Goal: Task Accomplishment & Management: Use online tool/utility

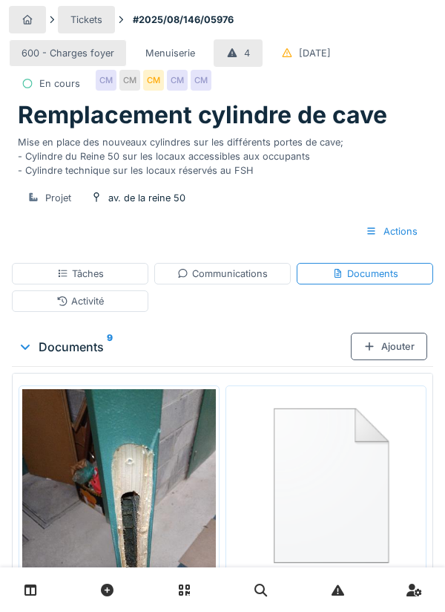
scroll to position [64, 0]
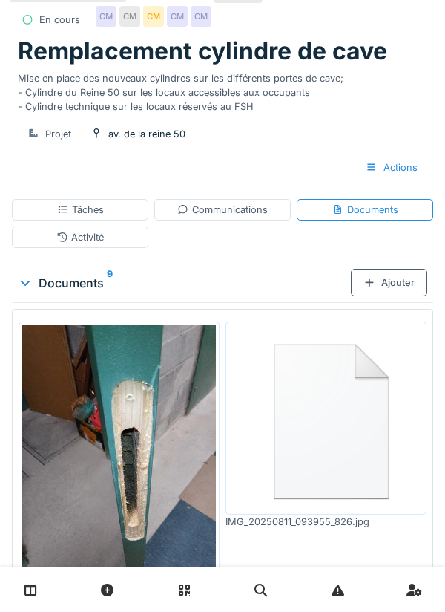
click at [391, 296] on div "Ajouter" at bounding box center [389, 282] width 76 height 27
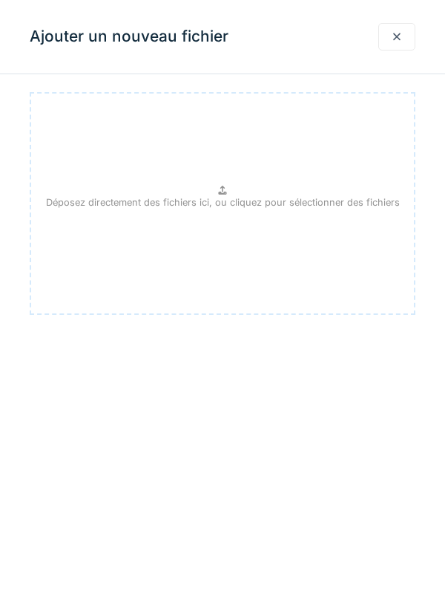
click at [215, 193] on div "Déposez directement des fichiers ici, ou cliquez pour sélectionner des fichiers" at bounding box center [223, 203] width 386 height 223
type input "**********"
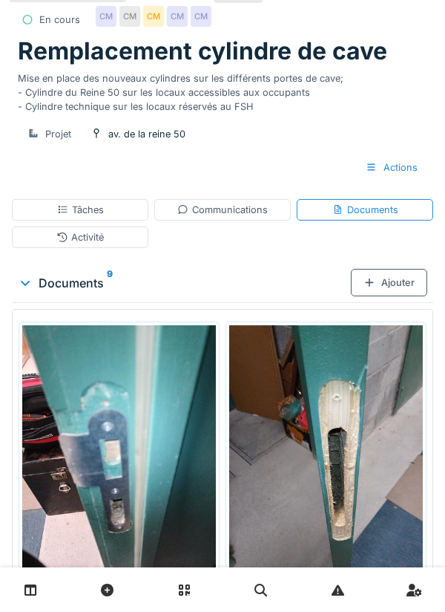
click at [374, 290] on div at bounding box center [370, 282] width 12 height 14
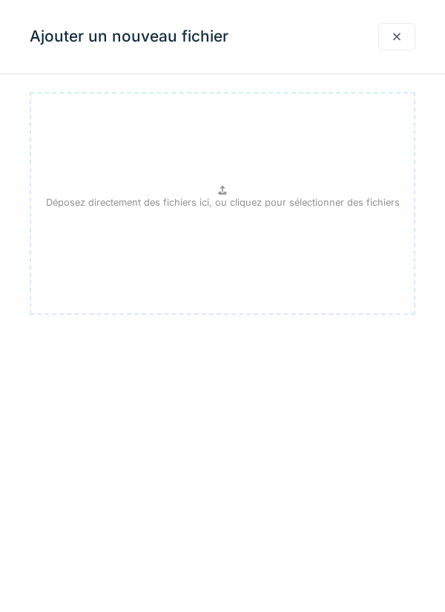
click at [213, 191] on div "Déposez directement des fichiers ici, ou cliquez pour sélectionner des fichiers" at bounding box center [223, 203] width 386 height 223
type input "**********"
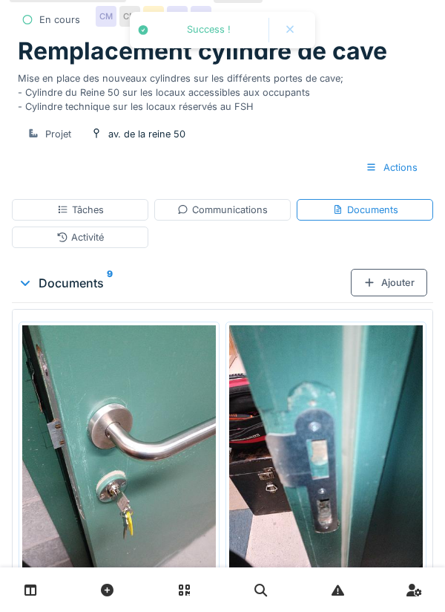
click at [391, 296] on div "Ajouter" at bounding box center [389, 282] width 76 height 27
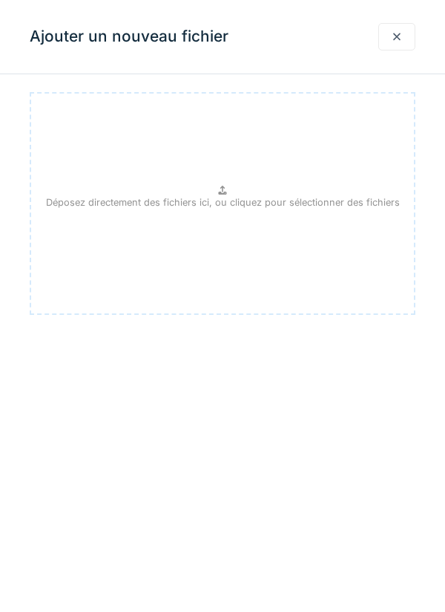
click at [232, 194] on div "Déposez directement des fichiers ici, ou cliquez pour sélectionner des fichiers" at bounding box center [223, 203] width 386 height 223
type input "**********"
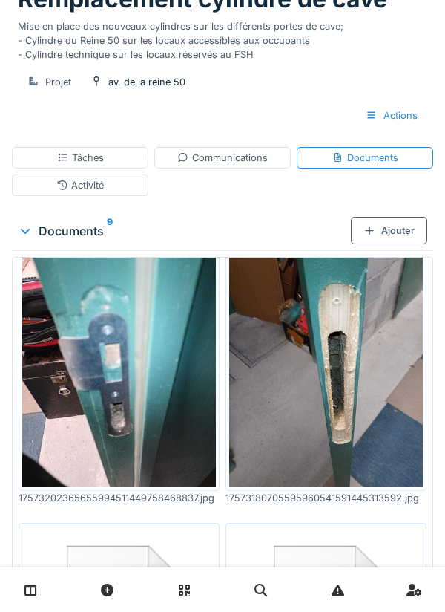
scroll to position [117, 0]
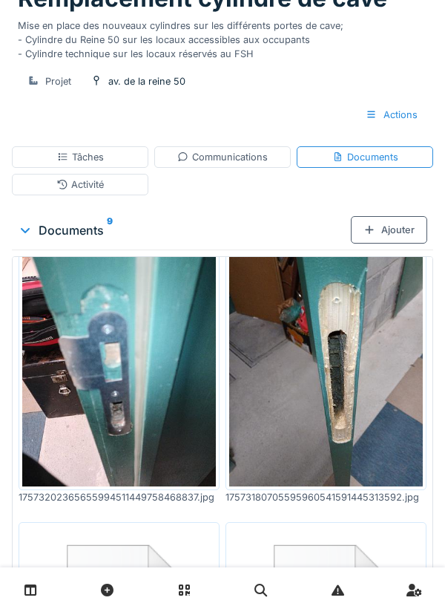
click at [235, 164] on div "Communications" at bounding box center [222, 157] width 91 height 14
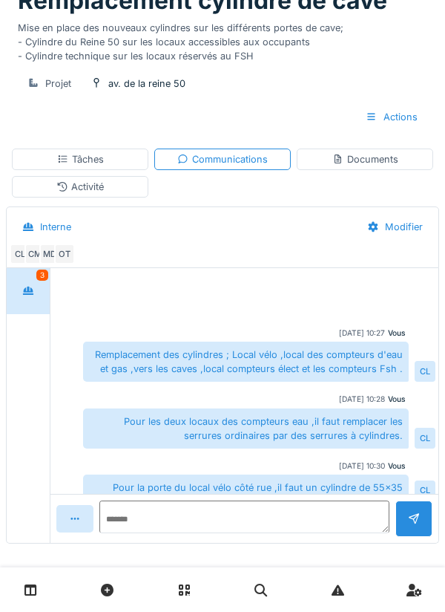
scroll to position [152, 0]
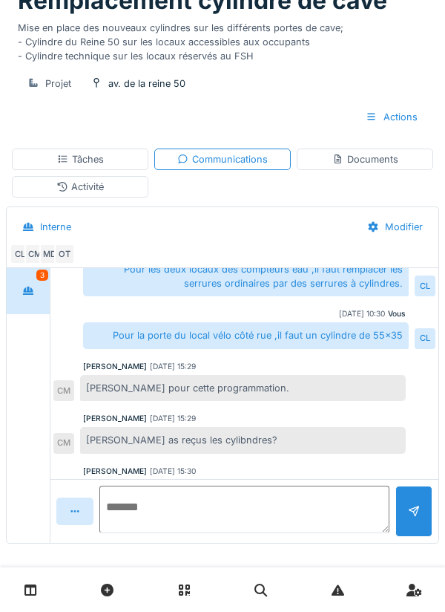
click at [152, 533] on textarea at bounding box center [244, 510] width 290 height 48
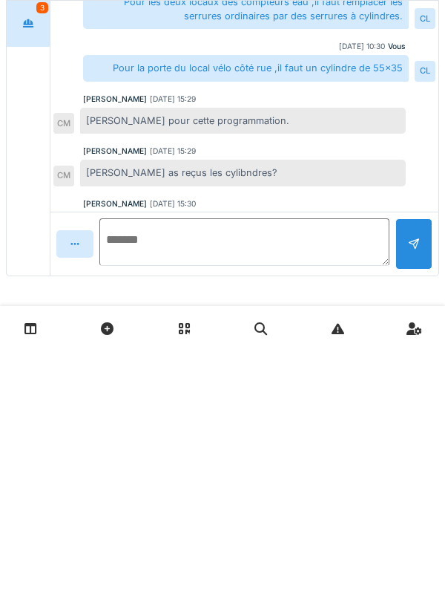
click at [174, 508] on textarea at bounding box center [244, 504] width 290 height 48
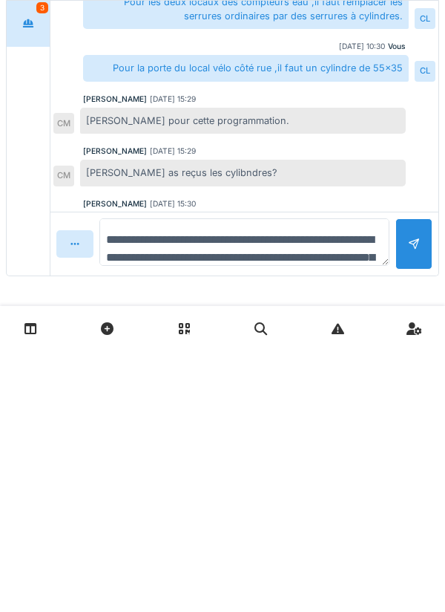
scroll to position [17, 0]
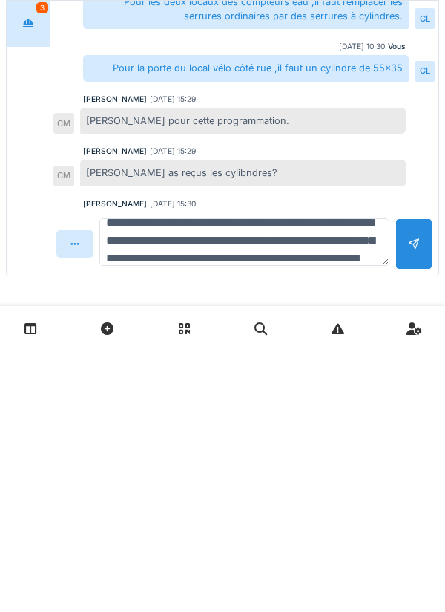
click at [280, 500] on textarea "**********" at bounding box center [244, 504] width 290 height 48
click at [281, 508] on textarea "**********" at bounding box center [244, 504] width 290 height 48
click at [292, 503] on textarea "**********" at bounding box center [244, 504] width 290 height 48
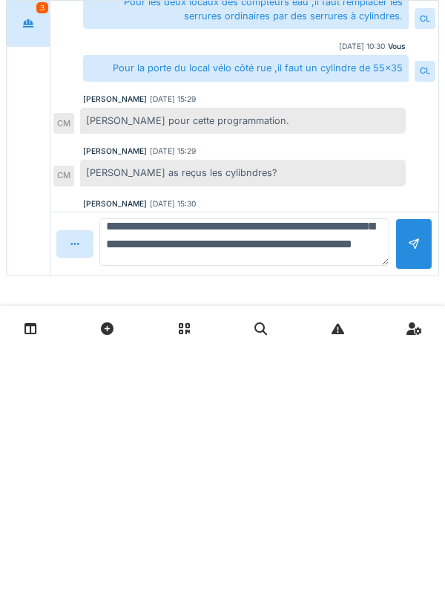
scroll to position [88, 0]
type textarea "**********"
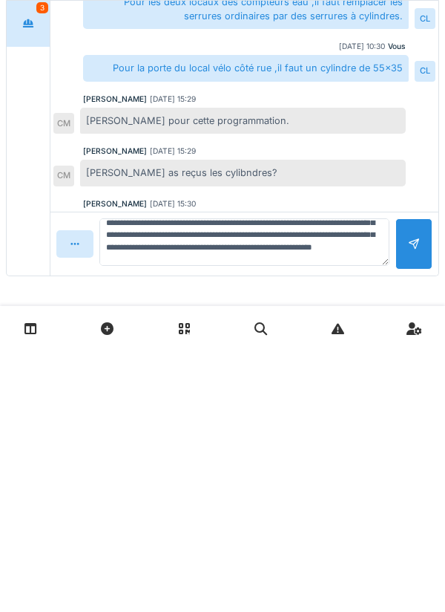
click at [411, 511] on div at bounding box center [414, 505] width 12 height 14
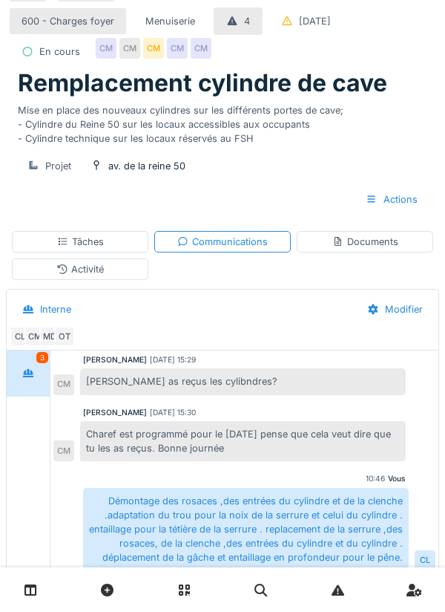
scroll to position [32, 0]
click at [88, 249] on div "Tâches" at bounding box center [80, 242] width 47 height 14
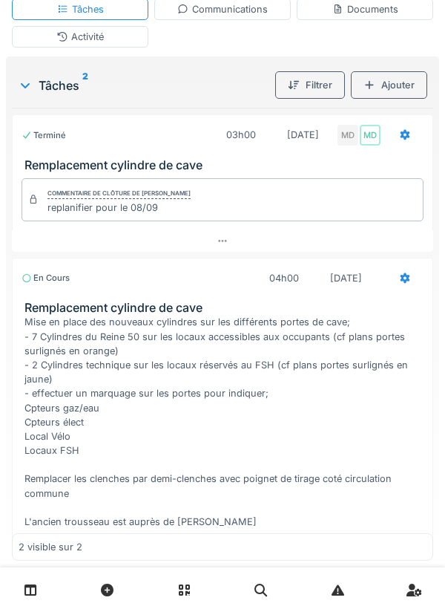
scroll to position [265, 0]
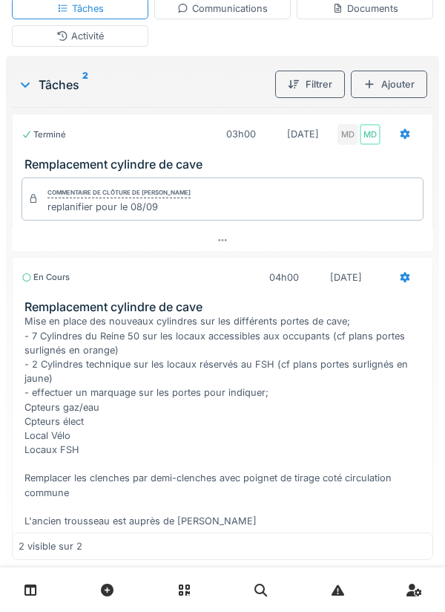
click at [235, 568] on div "Stop" at bounding box center [223, 552] width 402 height 31
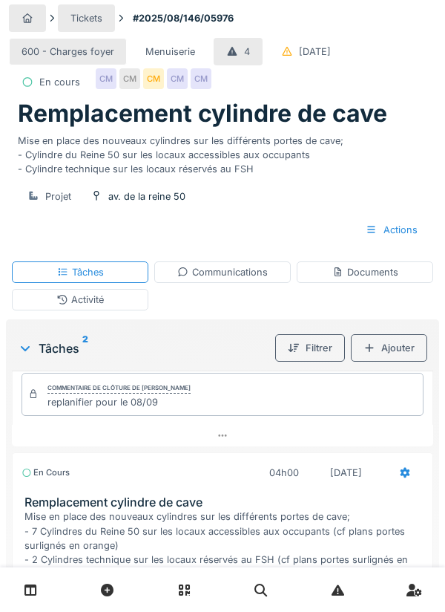
scroll to position [103, 0]
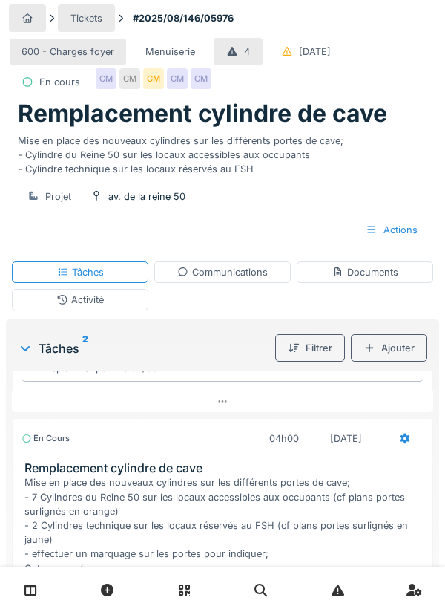
click at [251, 279] on div "Communications" at bounding box center [222, 272] width 91 height 14
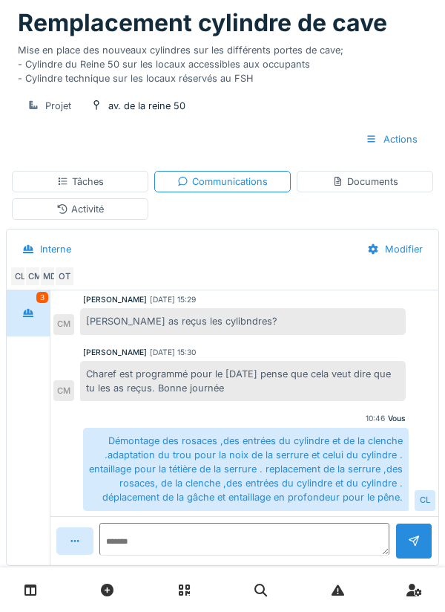
scroll to position [262, 0]
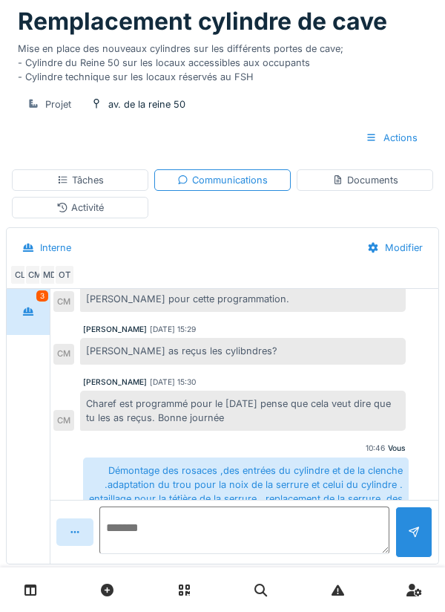
click at [174, 554] on textarea at bounding box center [244, 530] width 290 height 48
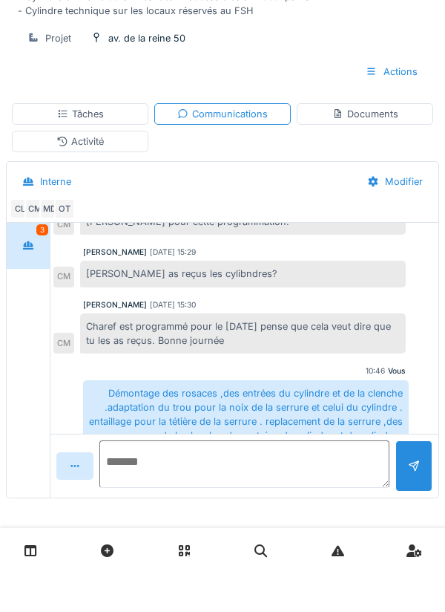
scroll to position [294, 0]
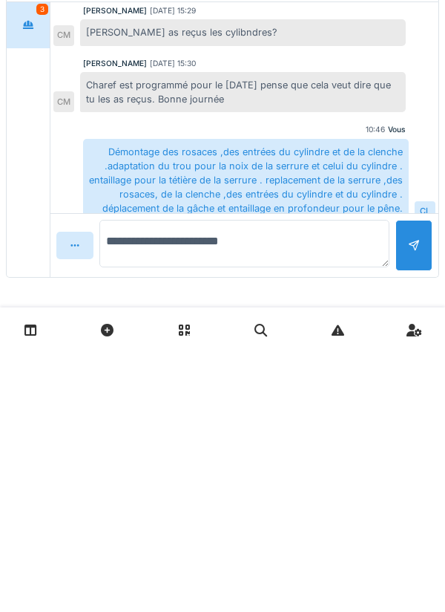
type textarea "**********"
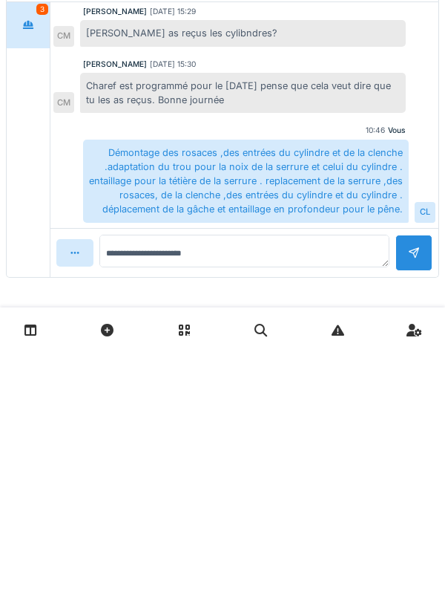
click at [408, 512] on div at bounding box center [414, 513] width 12 height 14
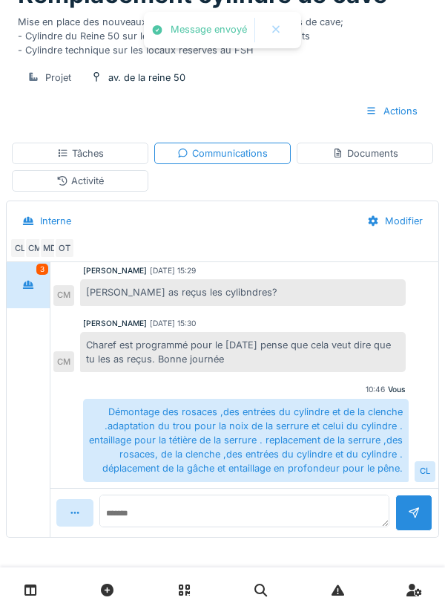
scroll to position [347, 0]
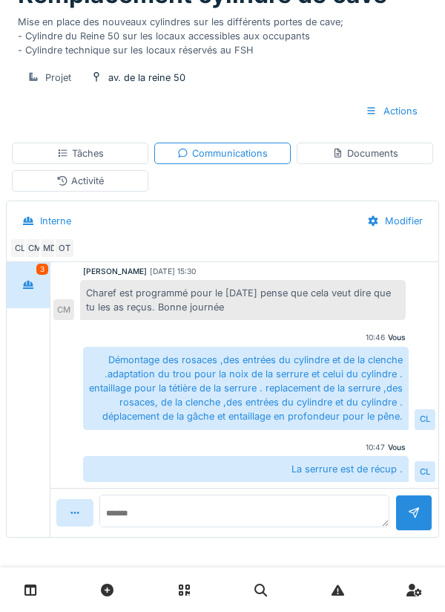
click at [105, 189] on div "Activité" at bounding box center [80, 181] width 137 height 22
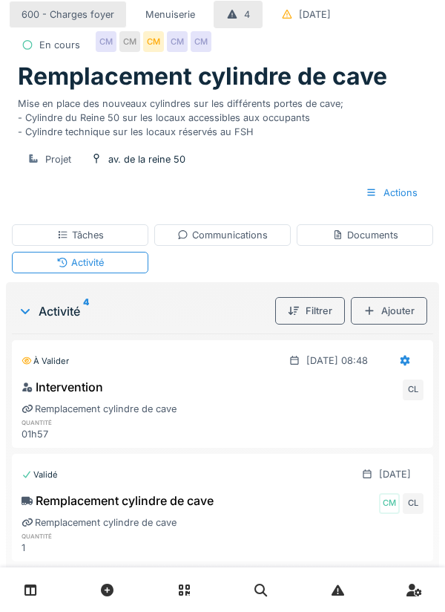
scroll to position [32, 0]
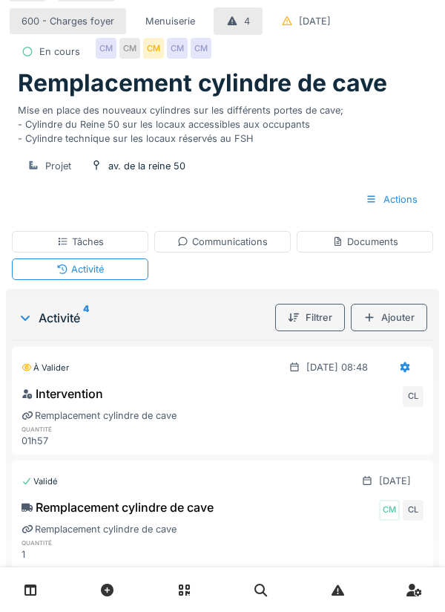
click at [217, 249] on div "Communications" at bounding box center [222, 242] width 91 height 14
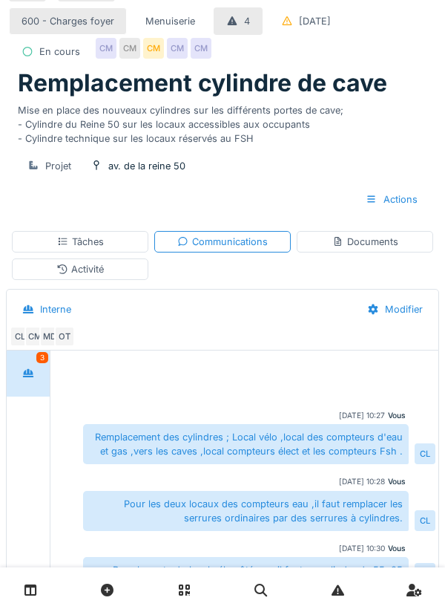
scroll to position [347, 0]
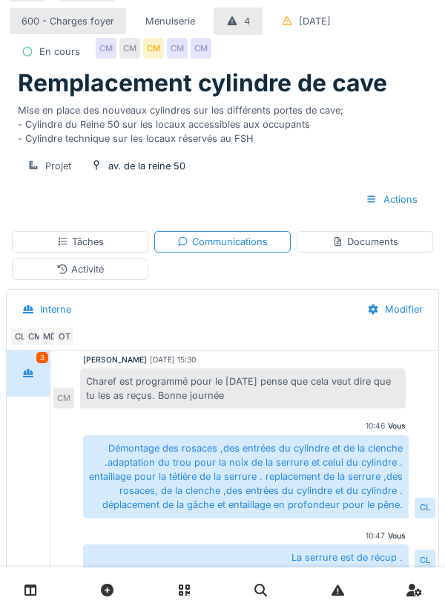
click at [365, 249] on div "Documents" at bounding box center [366, 242] width 66 height 14
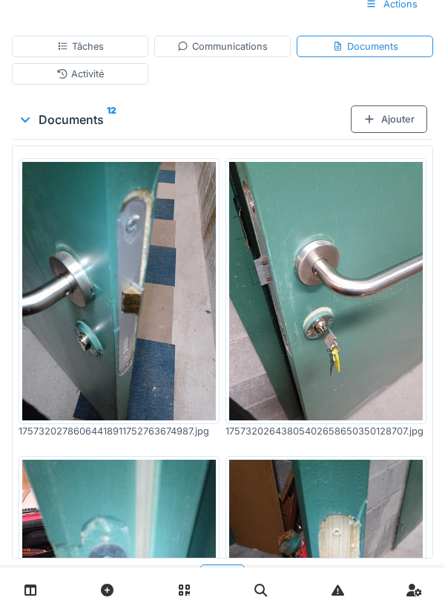
scroll to position [228, 0]
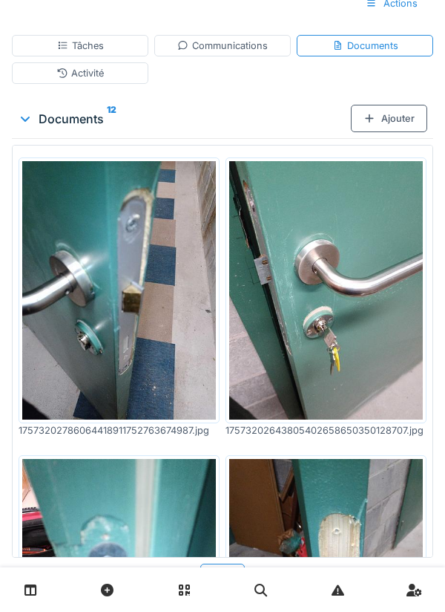
click at [82, 80] on div "Activité" at bounding box center [80, 73] width 48 height 14
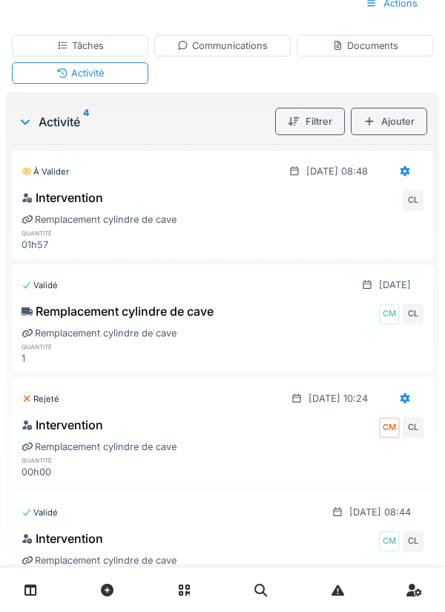
scroll to position [281, 0]
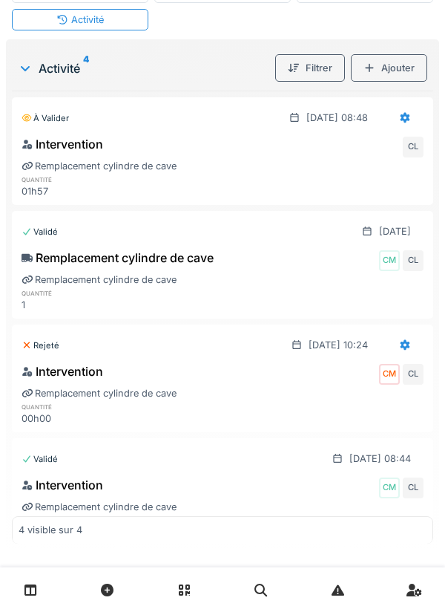
click at [401, 122] on icon at bounding box center [405, 118] width 12 height 10
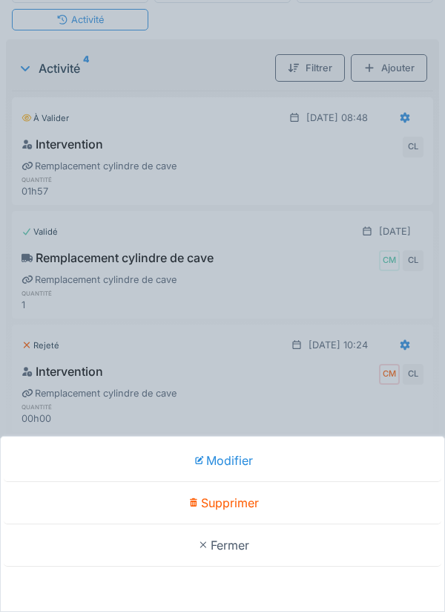
click at [267, 229] on div "Modifier Supprimer Fermer" at bounding box center [222, 306] width 445 height 612
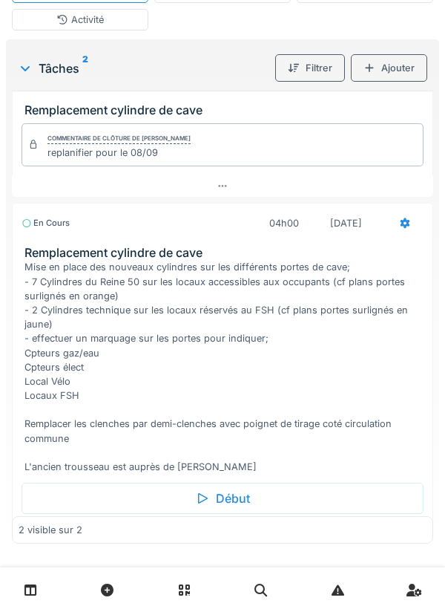
scroll to position [0, 0]
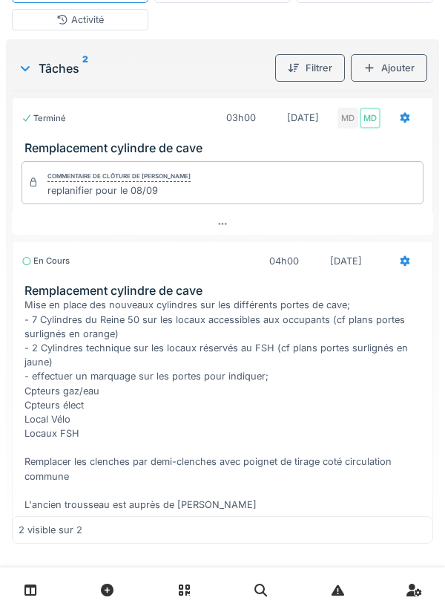
click at [405, 266] on icon at bounding box center [406, 260] width 10 height 10
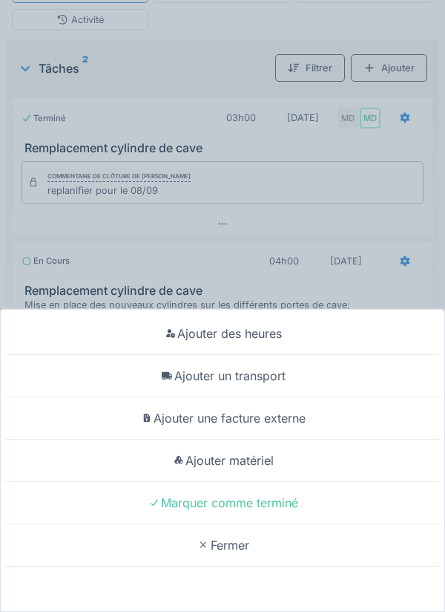
click at [276, 373] on div "Ajouter un transport" at bounding box center [223, 376] width 438 height 42
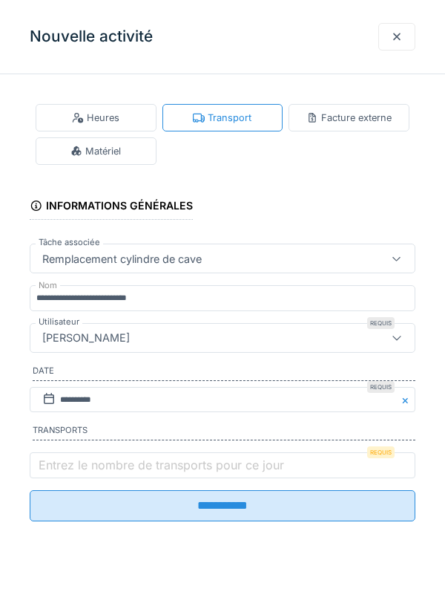
click at [117, 474] on label "Entrez le nombre de transports pour ce jour" at bounding box center [162, 465] width 252 height 18
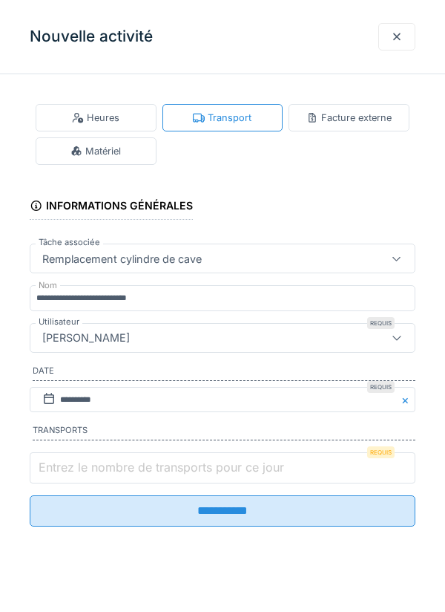
click at [117, 475] on input "Entrez le nombre de transports pour ce jour" at bounding box center [223, 467] width 386 height 31
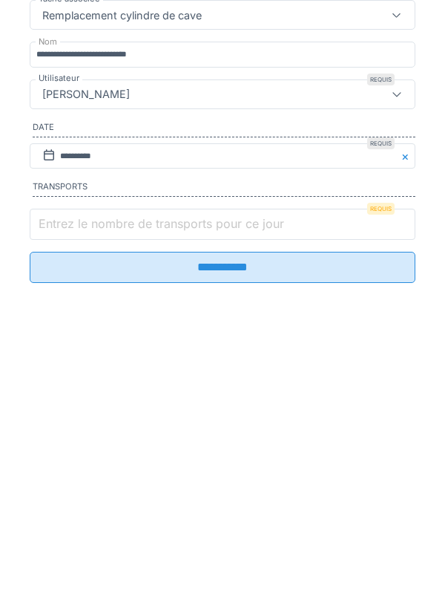
scroll to position [318, 0]
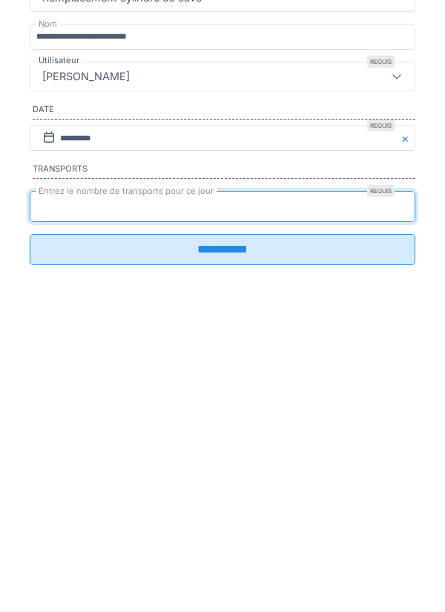
type input "*"
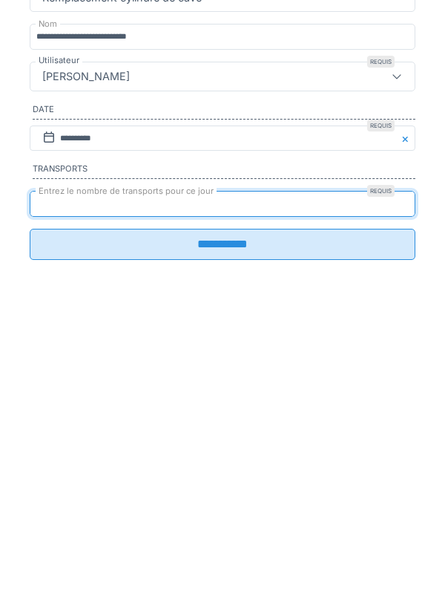
click at [212, 515] on input "**********" at bounding box center [223, 505] width 386 height 31
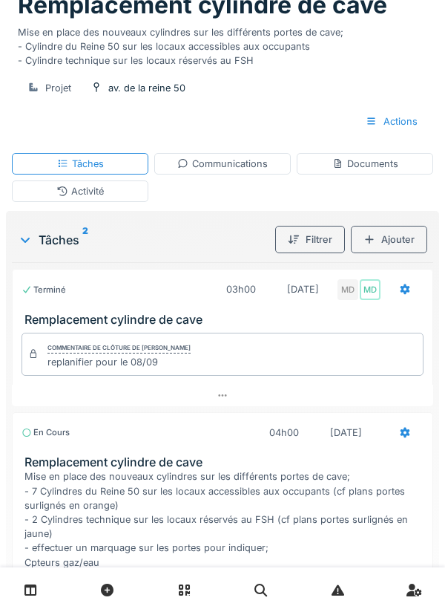
scroll to position [107, 0]
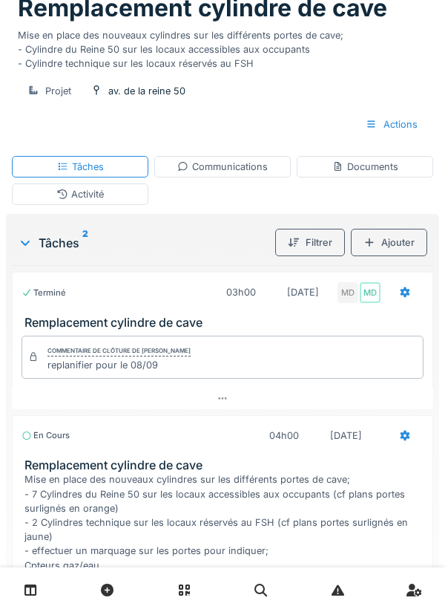
click at [90, 201] on div "Activité" at bounding box center [80, 194] width 48 height 14
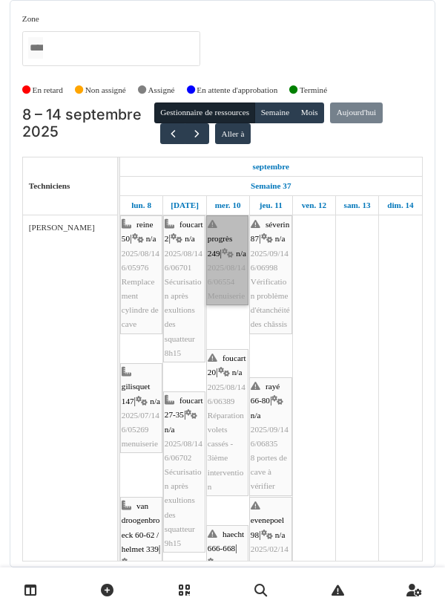
click at [212, 304] on link "progrès 249 | n/a 2025/08/146/06554 Menuiserie" at bounding box center [227, 260] width 42 height 90
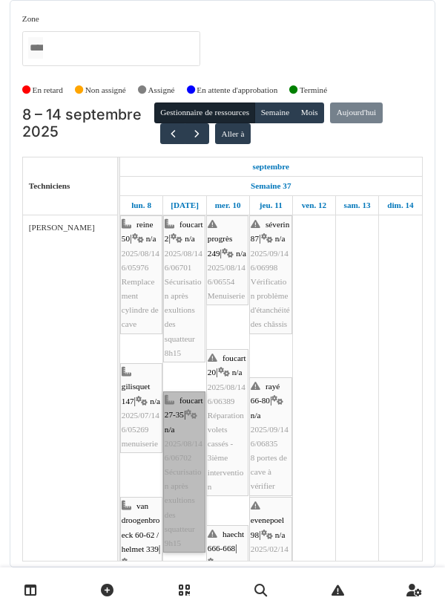
click at [181, 465] on link "foucart 27-35 | n/a 2025/08/146/06702 Sécurisation après exultions des squatteu…" at bounding box center [184, 471] width 42 height 161
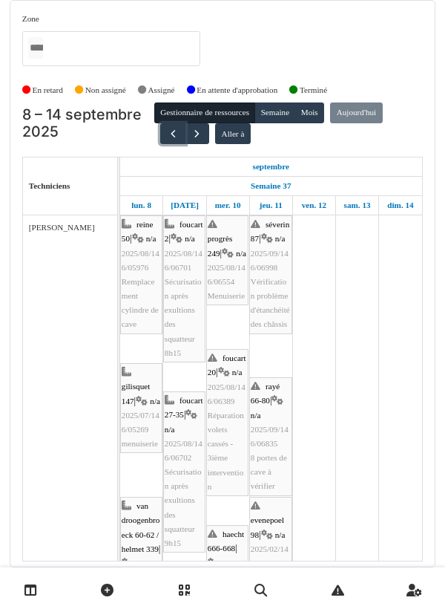
click at [169, 136] on span "button" at bounding box center [173, 134] width 13 height 13
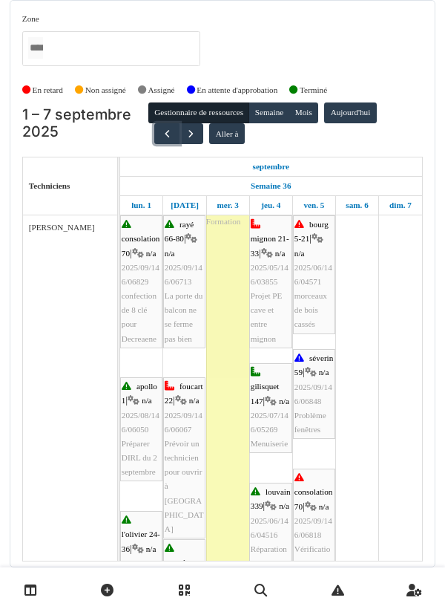
click at [167, 138] on span "button" at bounding box center [167, 134] width 13 height 13
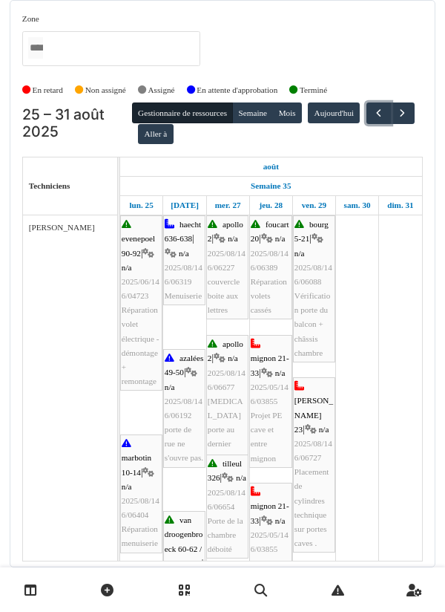
click at [373, 120] on span "button" at bounding box center [379, 113] width 13 height 13
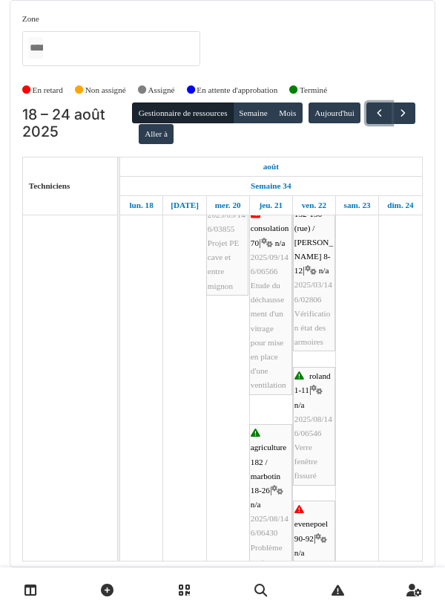
scroll to position [363, 0]
click at [373, 120] on span "button" at bounding box center [379, 113] width 13 height 13
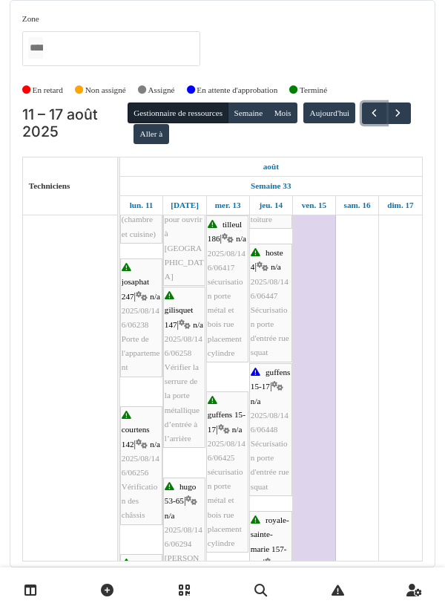
scroll to position [0, 0]
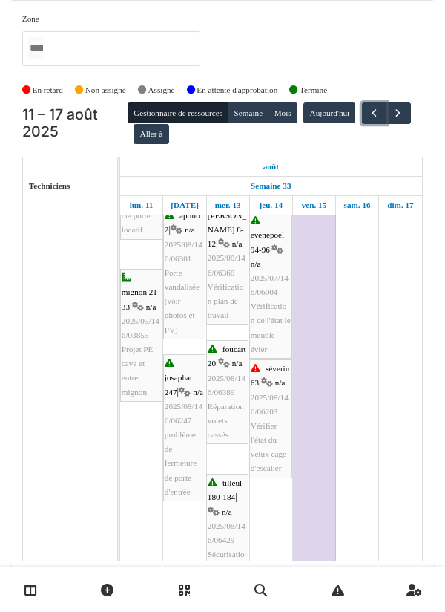
click at [368, 120] on span "button" at bounding box center [374, 113] width 13 height 13
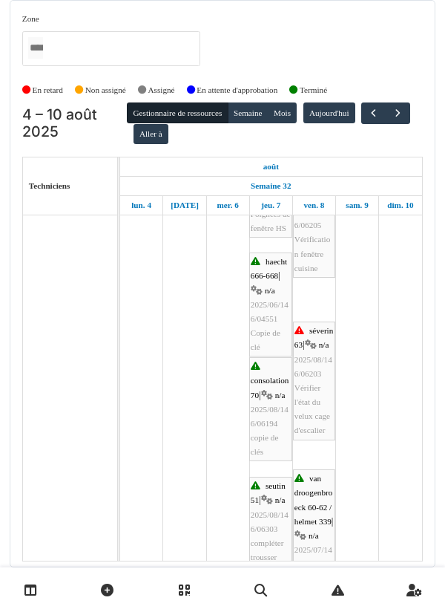
click at [391, 386] on td at bounding box center [400, 78] width 43 height 1345
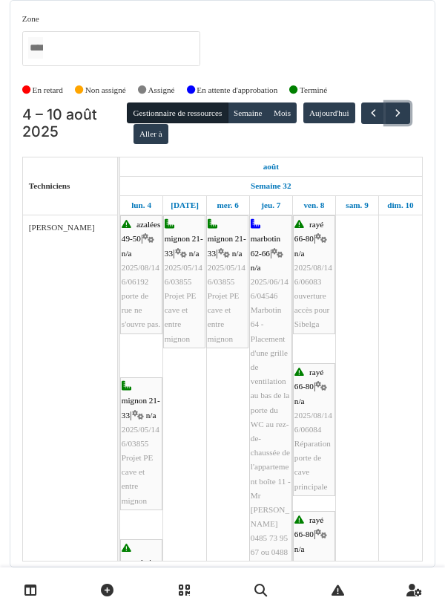
click at [392, 120] on span "button" at bounding box center [398, 113] width 13 height 13
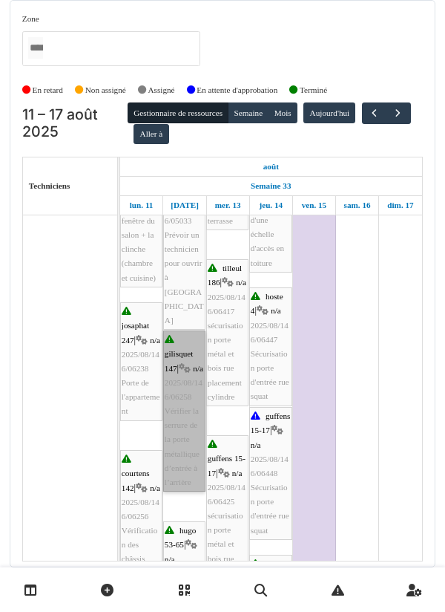
click at [183, 466] on link "gilisquet 147 | n/a 2025/08/146/06258 Vérifier la serrure de la porte métalliqu…" at bounding box center [184, 410] width 42 height 161
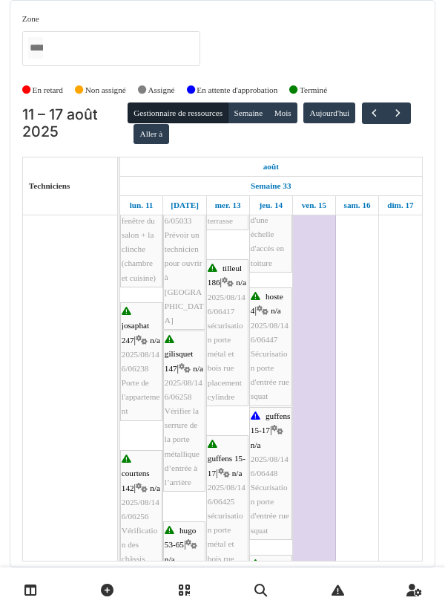
click at [440, 466] on div "Zone agriculture 169 / haecht 662-664 agriculture 171-175 agriculture 177 / mar…" at bounding box center [222, 283] width 445 height 567
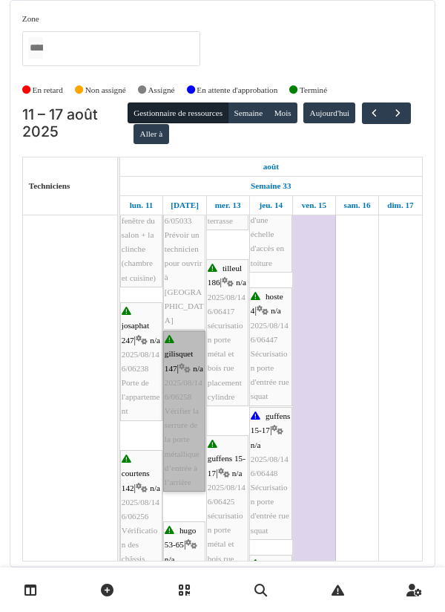
click at [178, 402] on link "[PERSON_NAME] 147 | n/a 2025/08/146/06258 Vérifier la serrure de la porte métal…" at bounding box center [184, 410] width 42 height 161
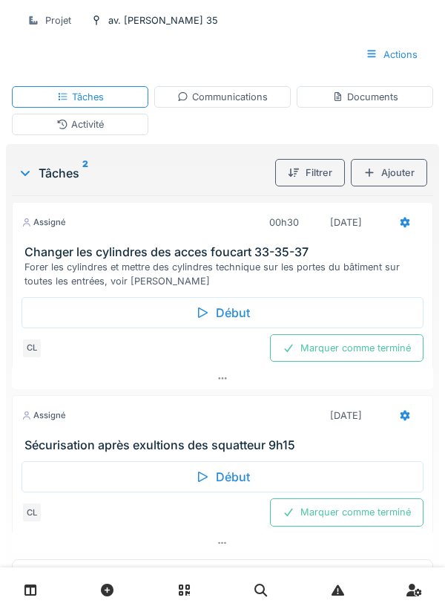
scroll to position [182, 0]
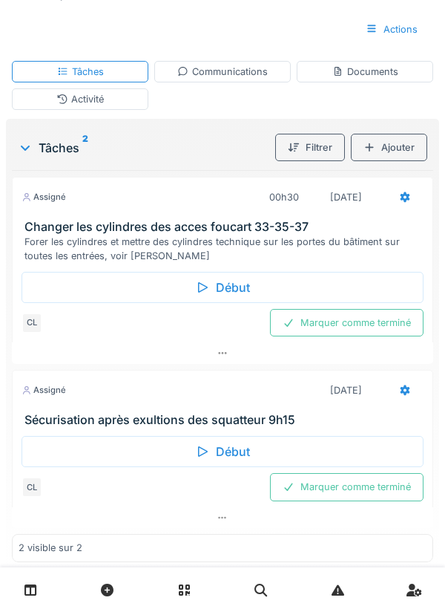
click at [208, 293] on icon at bounding box center [202, 287] width 15 height 12
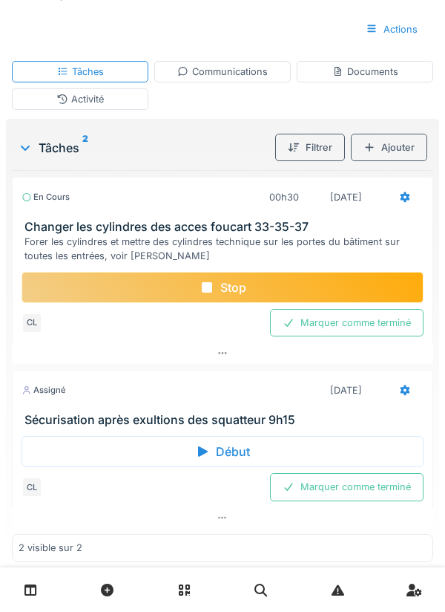
click at [370, 82] on div "Documents" at bounding box center [365, 72] width 137 height 22
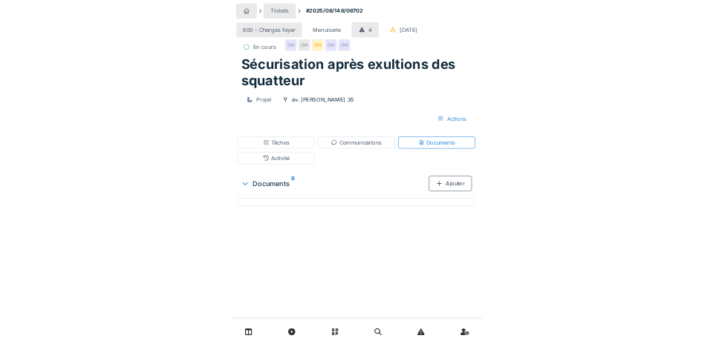
scroll to position [0, 0]
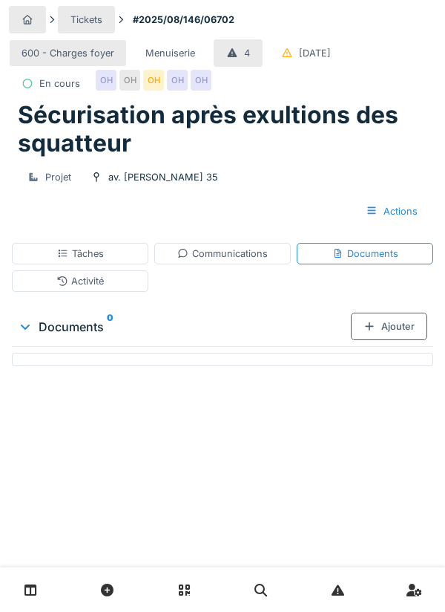
click at [392, 340] on div "Ajouter" at bounding box center [389, 326] width 76 height 27
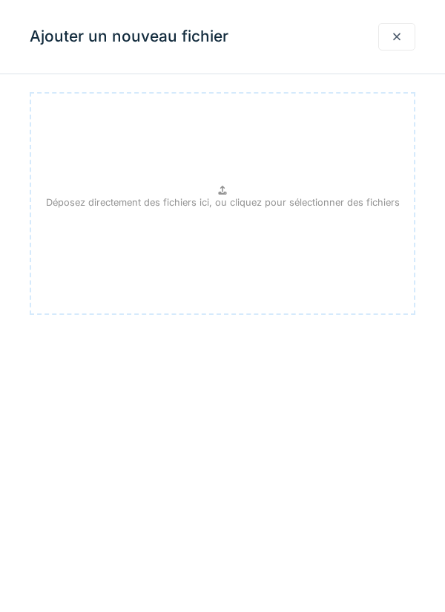
click at [219, 197] on p "Déposez directement des fichiers ici, ou cliquez pour sélectionner des fichiers" at bounding box center [223, 202] width 354 height 14
type input "**********"
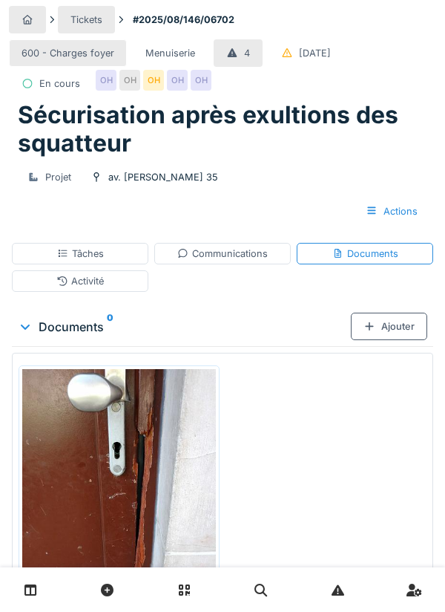
click at [391, 340] on div "Ajouter" at bounding box center [389, 326] width 76 height 27
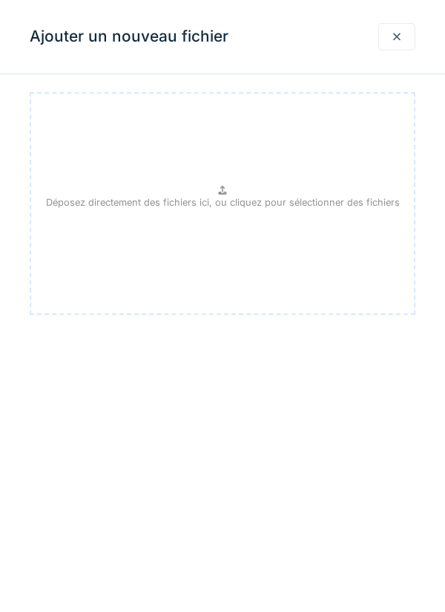
click at [219, 195] on p "Déposez directement des fichiers ici, ou cliquez pour sélectionner des fichiers" at bounding box center [223, 202] width 354 height 14
type input "**********"
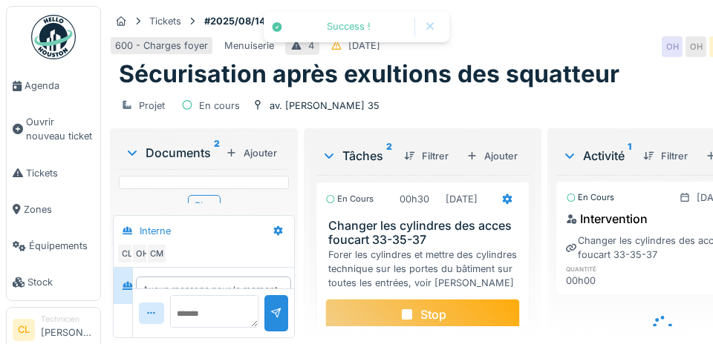
scroll to position [1, 0]
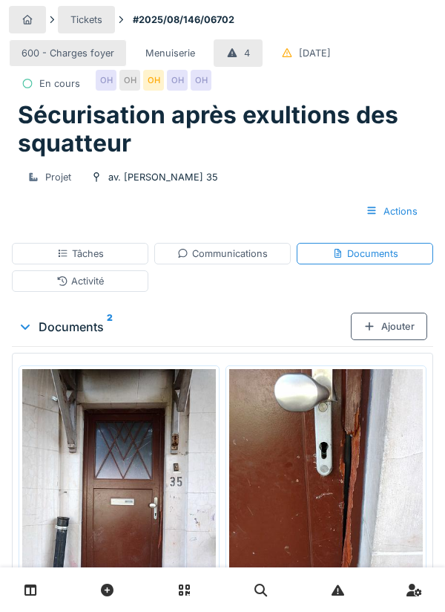
click at [391, 340] on div "Ajouter" at bounding box center [389, 326] width 76 height 27
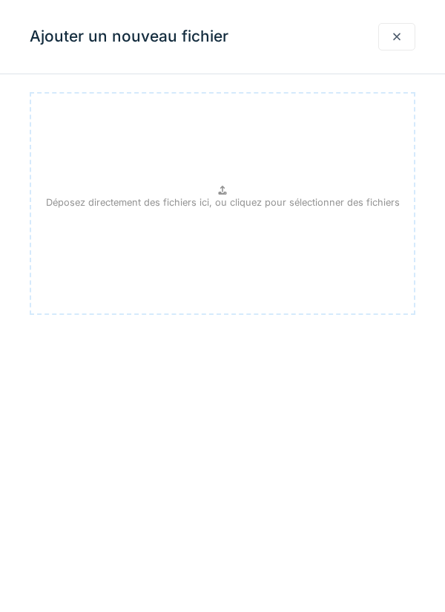
click at [234, 195] on p "Déposez directement des fichiers ici, ou cliquez pour sélectionner des fichiers" at bounding box center [223, 202] width 354 height 14
type input "**********"
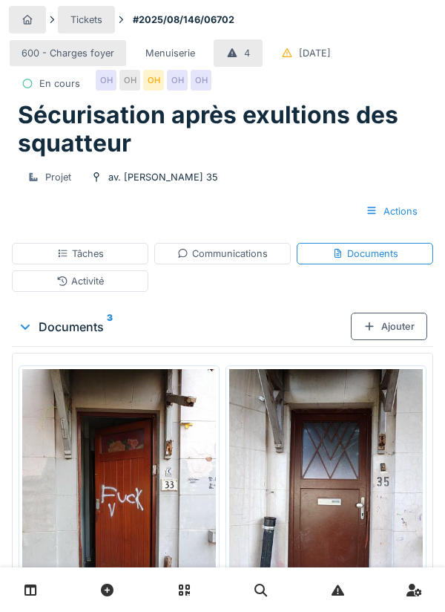
click at [100, 261] on div "Tâches" at bounding box center [80, 253] width 47 height 14
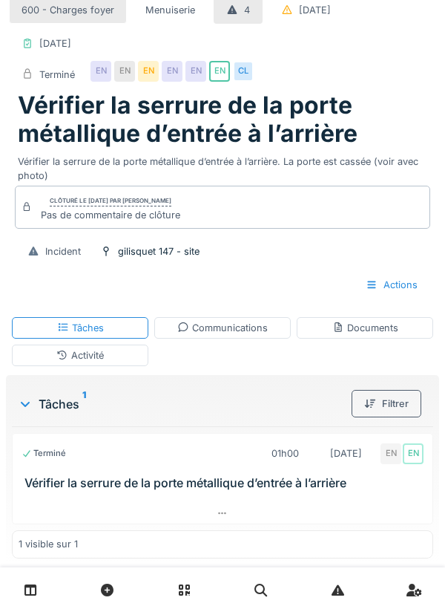
scroll to position [3, 0]
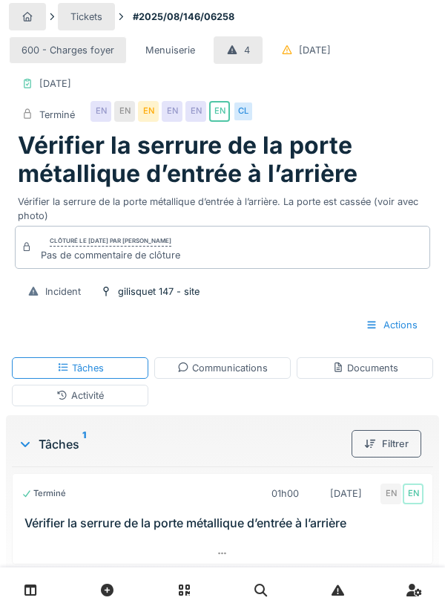
click at [216, 370] on div "Communications" at bounding box center [222, 368] width 91 height 14
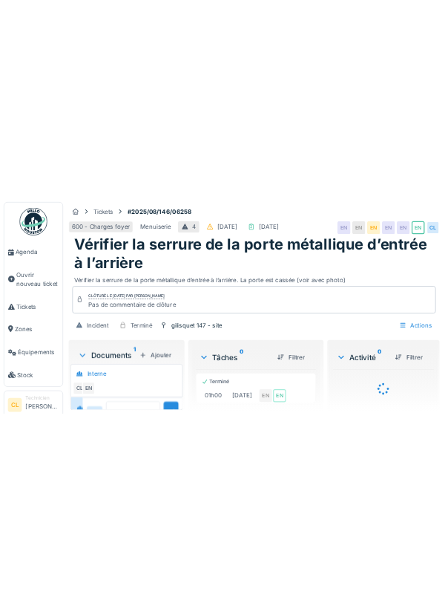
scroll to position [50, 0]
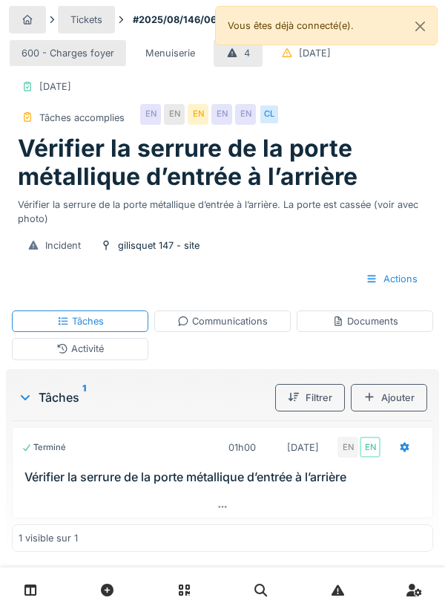
click at [430, 26] on button "Close" at bounding box center [420, 26] width 33 height 39
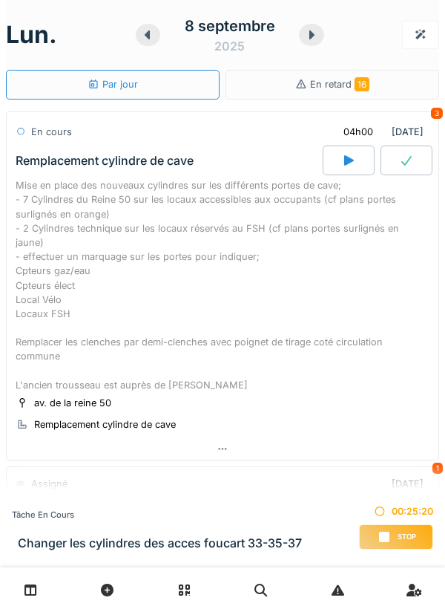
click at [403, 540] on span "Stop" at bounding box center [407, 537] width 19 height 10
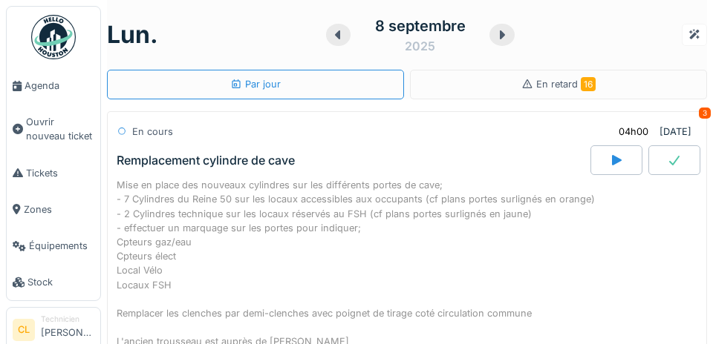
click at [46, 86] on span "Agenda" at bounding box center [59, 86] width 70 height 14
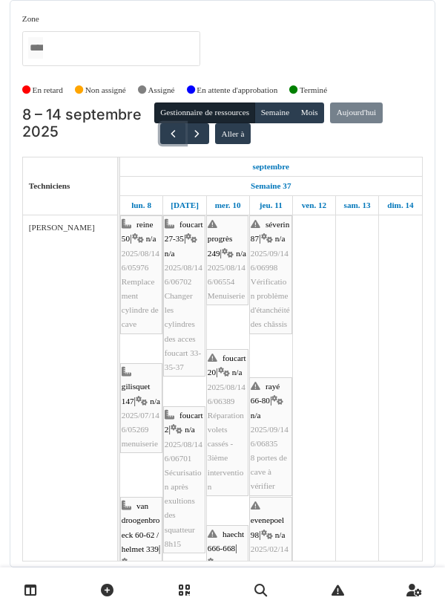
click at [167, 137] on span "button" at bounding box center [173, 134] width 13 height 13
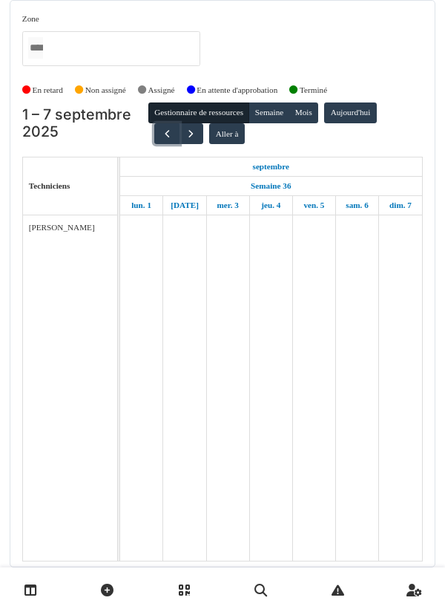
click at [165, 134] on span "button" at bounding box center [167, 134] width 13 height 13
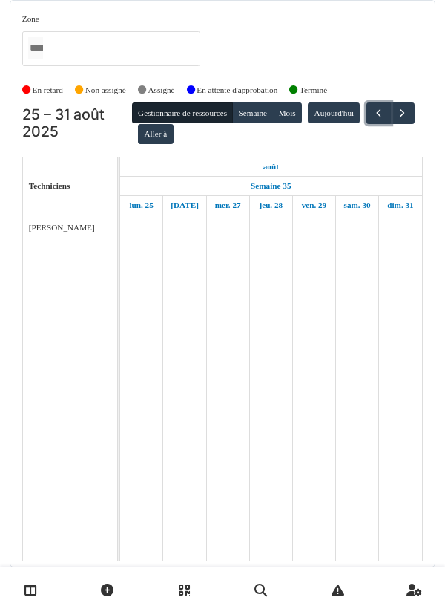
click at [367, 124] on button "button" at bounding box center [379, 113] width 24 height 22
click at [373, 120] on span "button" at bounding box center [379, 113] width 13 height 13
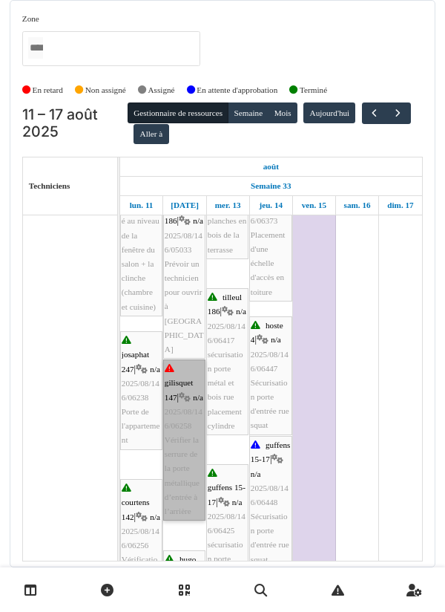
click at [180, 428] on link "gilisquet 147 | n/a 2025/08/146/06258 Vérifier la serrure de la porte métalliqu…" at bounding box center [184, 439] width 42 height 161
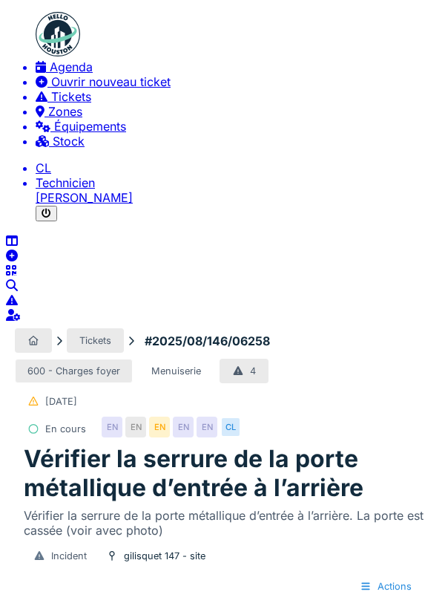
scroll to position [51, 0]
